Goal: Information Seeking & Learning: Learn about a topic

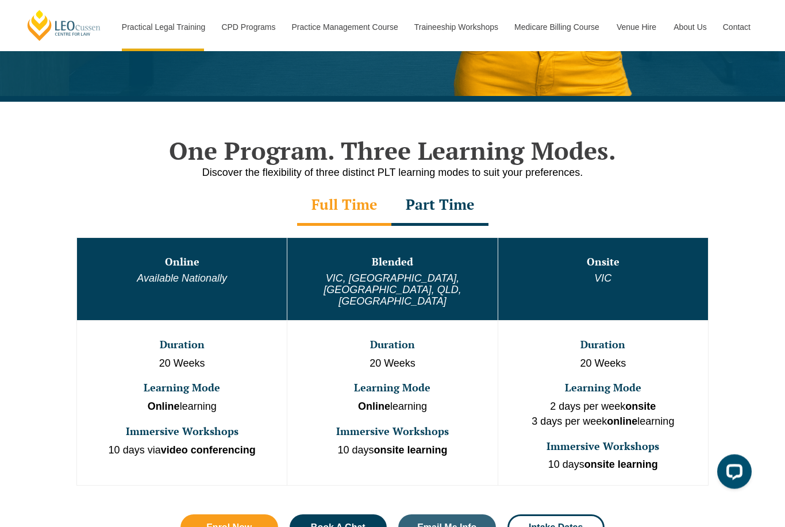
scroll to position [512, 0]
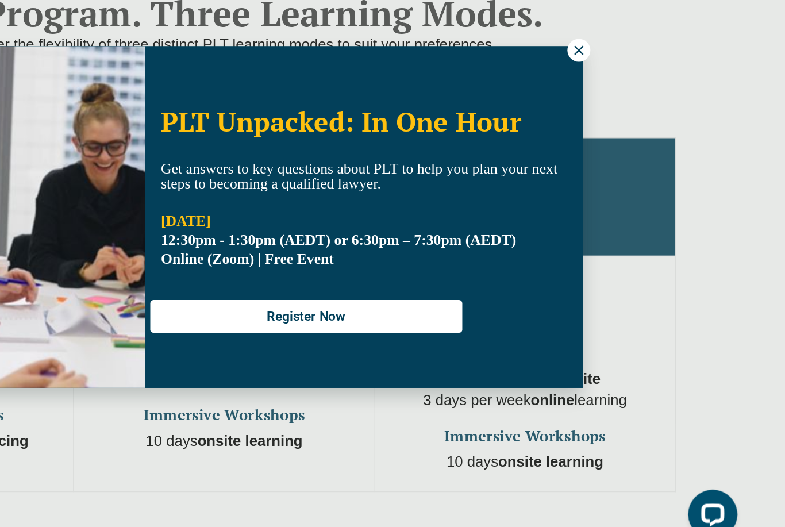
click at [633, 139] on button at bounding box center [641, 147] width 16 height 16
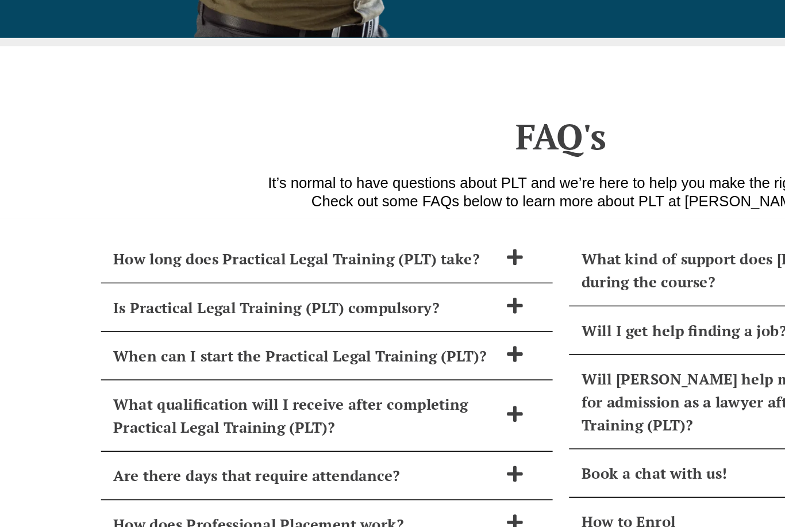
scroll to position [4784, 0]
click at [356, 374] on icon at bounding box center [360, 380] width 13 height 13
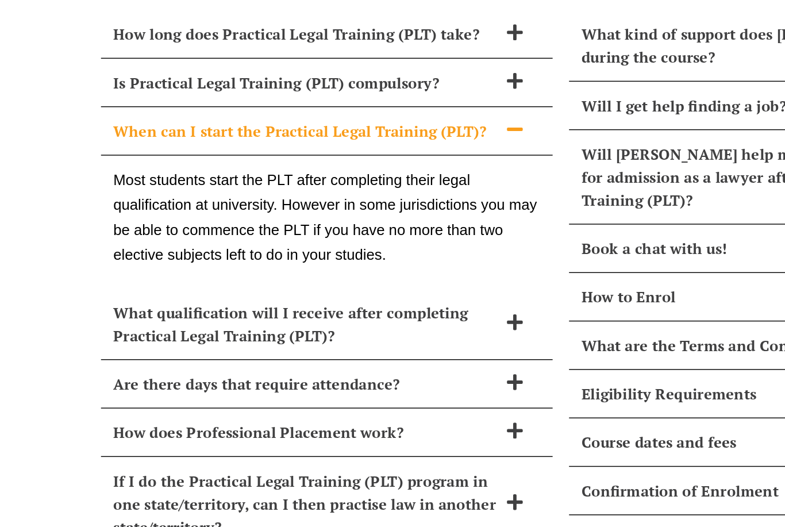
scroll to position [4942, 0]
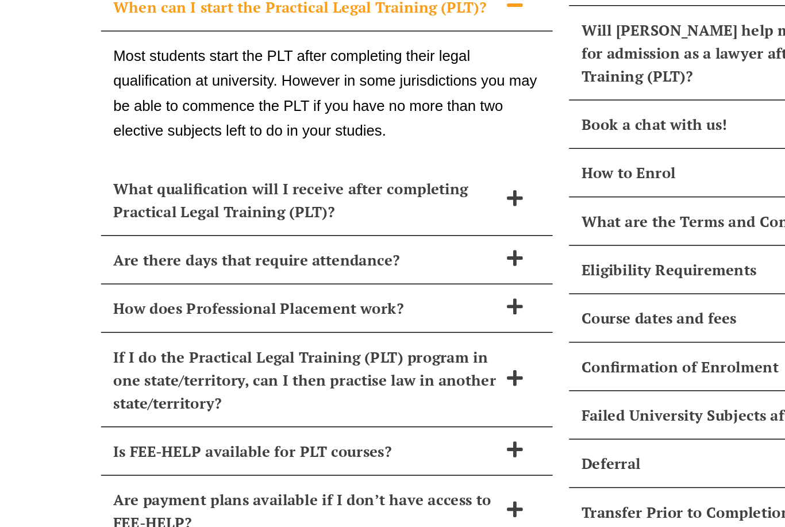
click at [317, 306] on h2 "Are there days that require attendance?" at bounding box center [213, 314] width 269 height 16
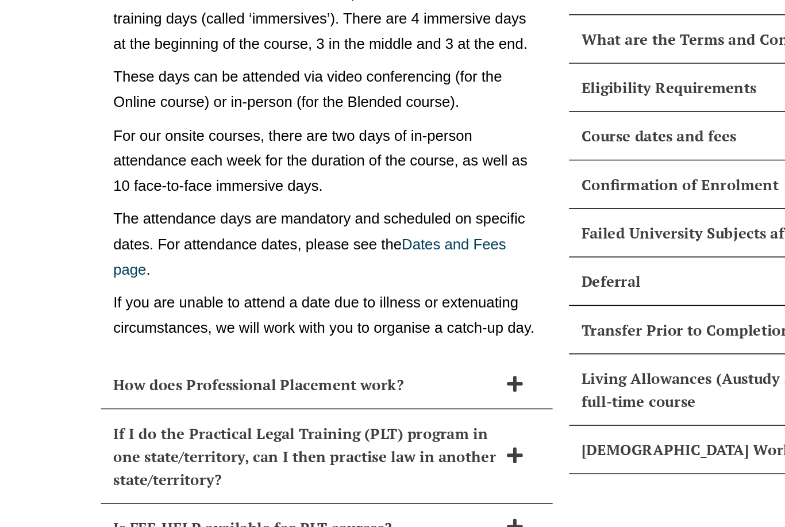
scroll to position [5157, 0]
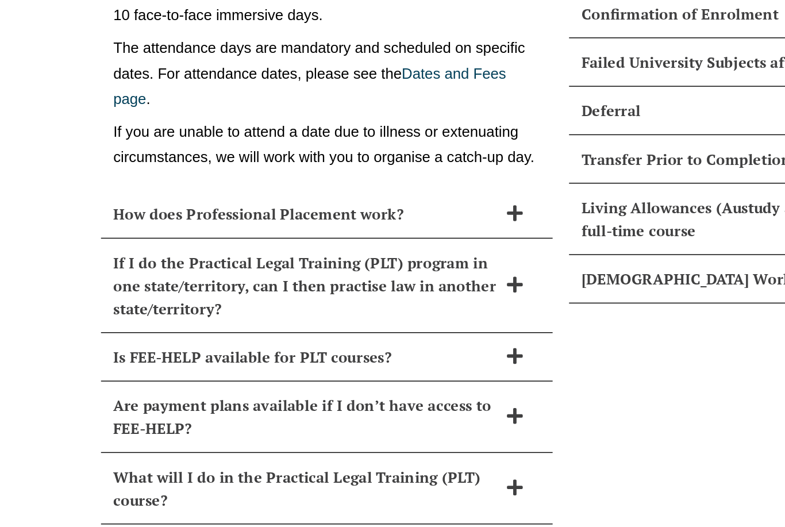
click at [309, 374] on h2 "Is FEE-HELP available for PLT courses?" at bounding box center [213, 382] width 269 height 16
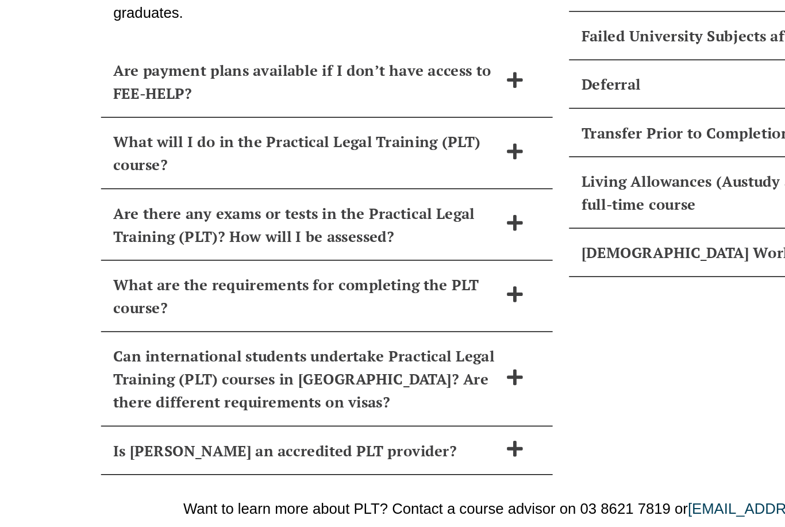
scroll to position [5294, 0]
click at [314, 273] on h2 "Are there any exams or tests in the Practical Legal Training (PLT)? How will I …" at bounding box center [213, 289] width 269 height 32
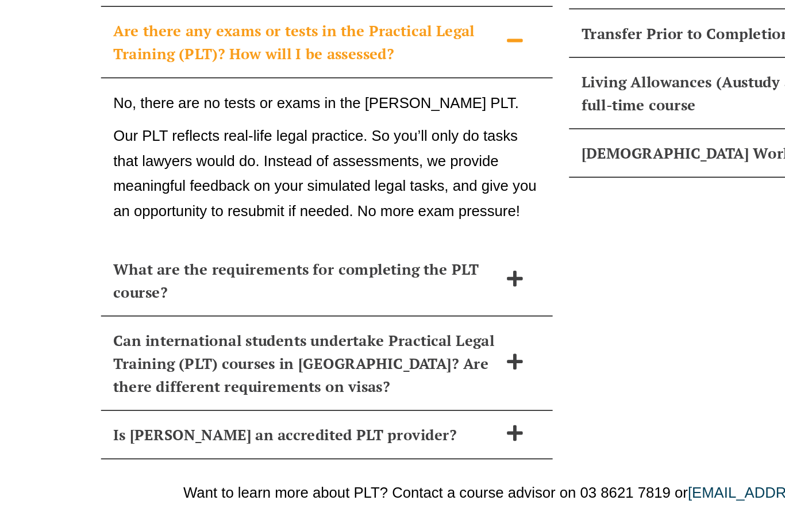
scroll to position [5363, 0]
click at [306, 313] on h2 "What are the requirements for completing the PLT course?" at bounding box center [213, 329] width 269 height 32
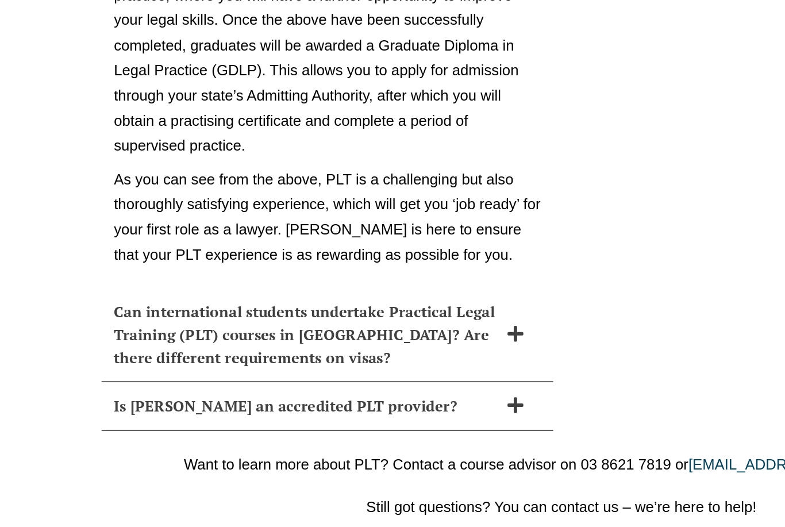
scroll to position [6574, 0]
click at [324, 408] on h2 "Is Leo Cussen an accredited PLT provider?" at bounding box center [213, 416] width 269 height 16
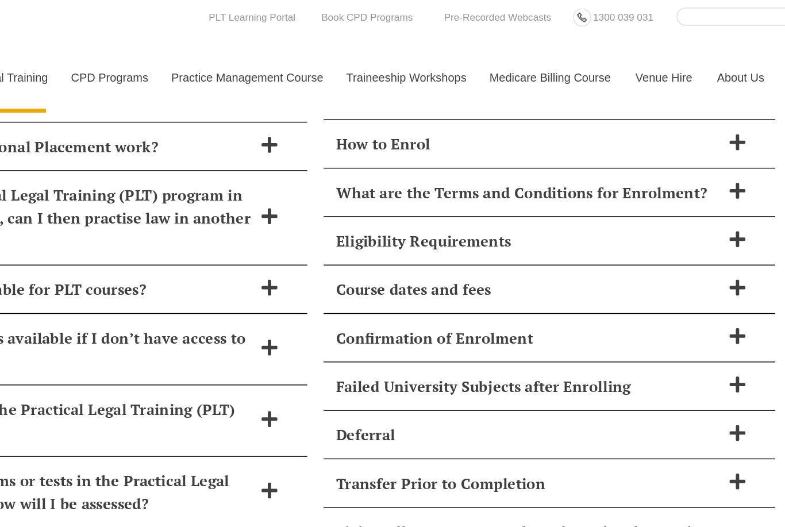
scroll to position [5178, 0]
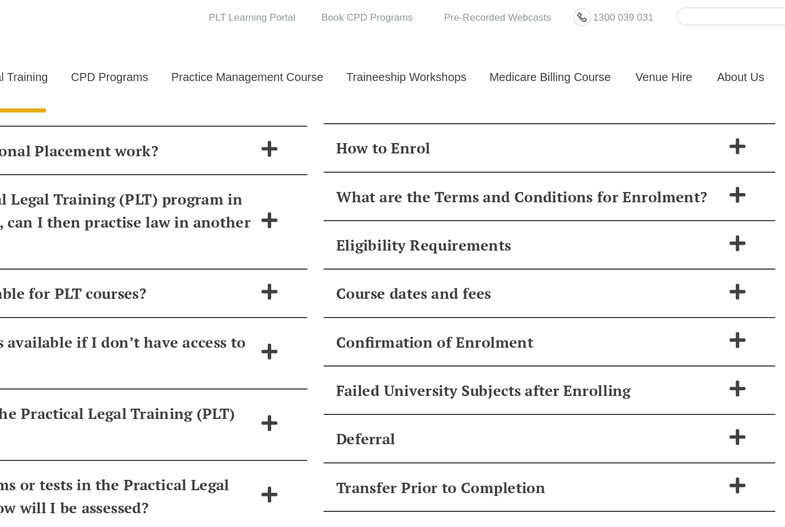
click at [465, 197] on h2 "Course dates and fees" at bounding box center [541, 205] width 269 height 16
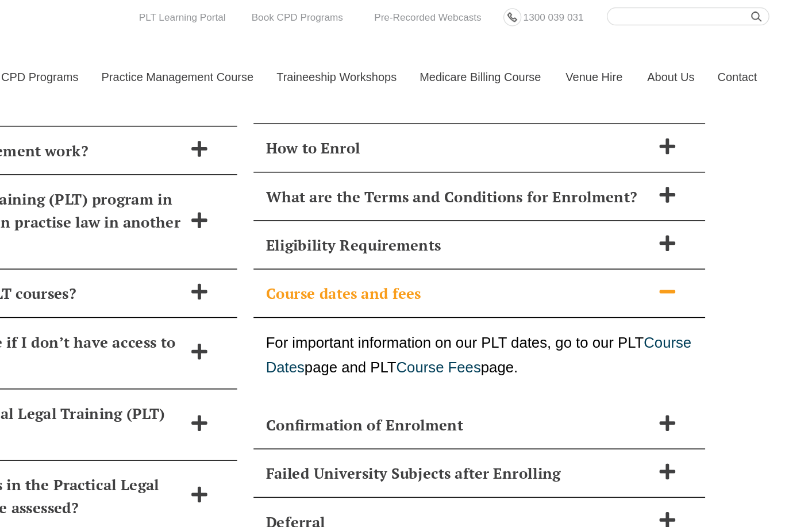
click at [407, 234] on link "Course Dates" at bounding box center [556, 248] width 298 height 29
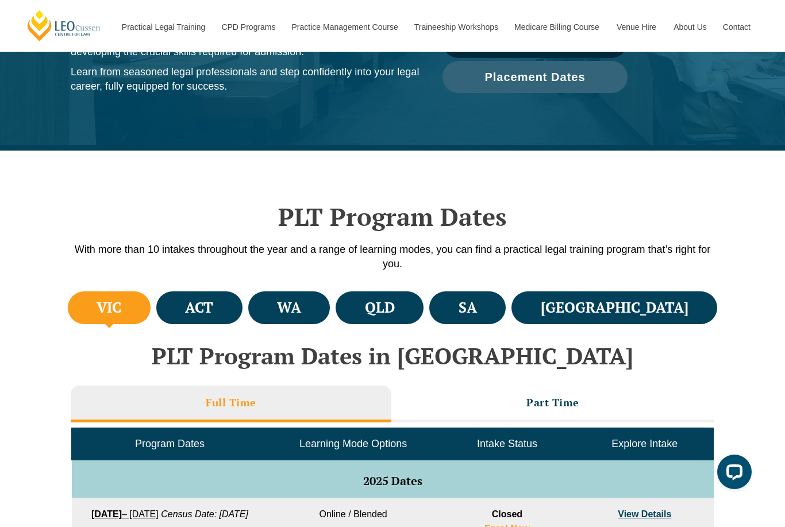
click at [678, 310] on h4 "[GEOGRAPHIC_DATA]" at bounding box center [615, 307] width 148 height 19
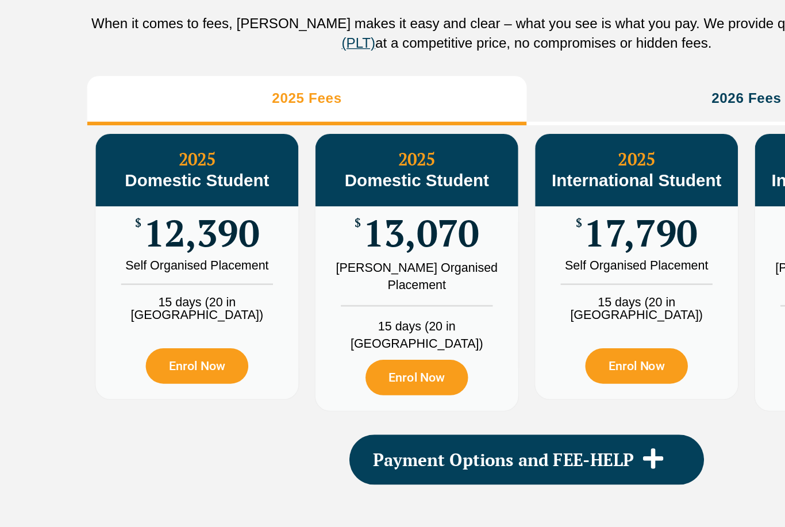
scroll to position [1252, 0]
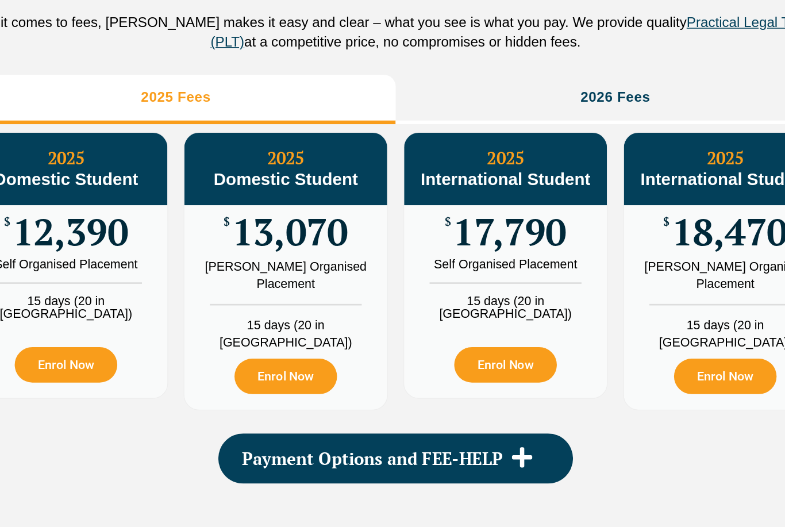
click at [531, 173] on h3 "2026 Fees" at bounding box center [557, 179] width 52 height 13
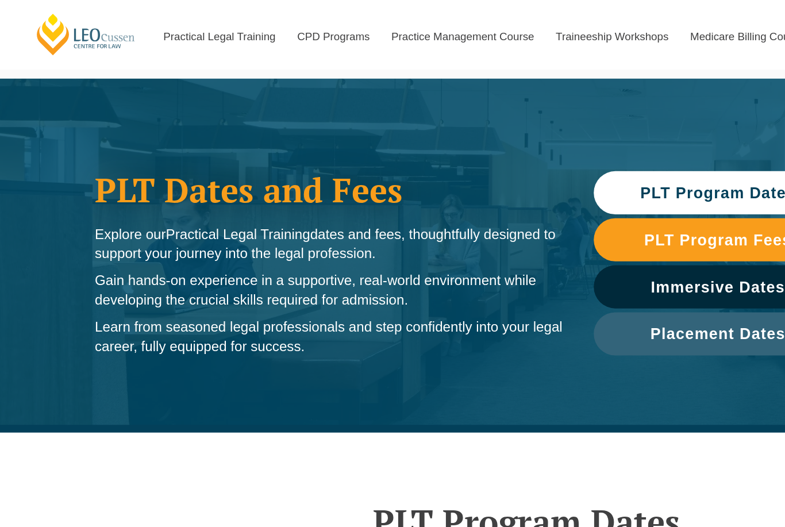
scroll to position [0, 0]
